Goal: Browse casually

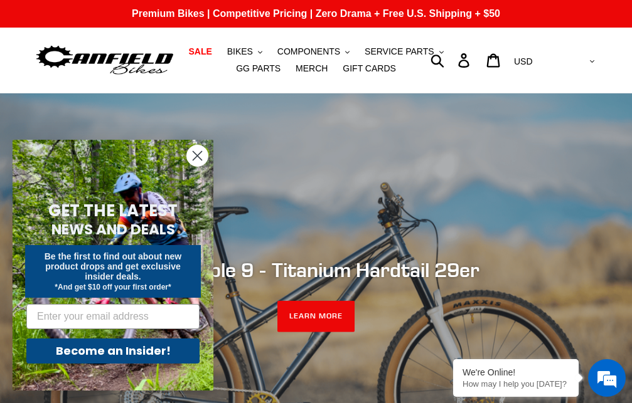
click at [0, 0] on p "Premium Bikes | Competitive Pricing | Zero Drama + Free U.S. Shipping + $50" at bounding box center [316, 14] width 632 height 28
click at [0, 0] on link "Premium Bikes | Competitive Pricing | Zero Drama + Free U.S. Shipping + $50" at bounding box center [316, 14] width 632 height 28
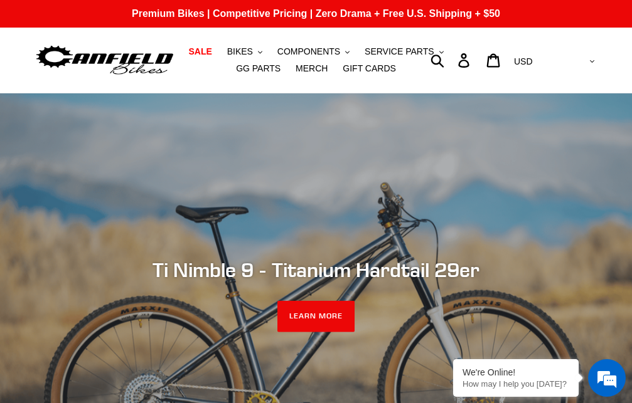
scroll to position [2426, 0]
